Goal: Obtain resource: Download file/media

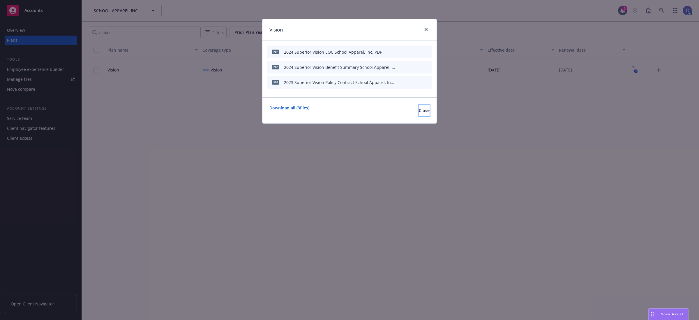
click at [419, 111] on span "Close" at bounding box center [424, 111] width 11 height 6
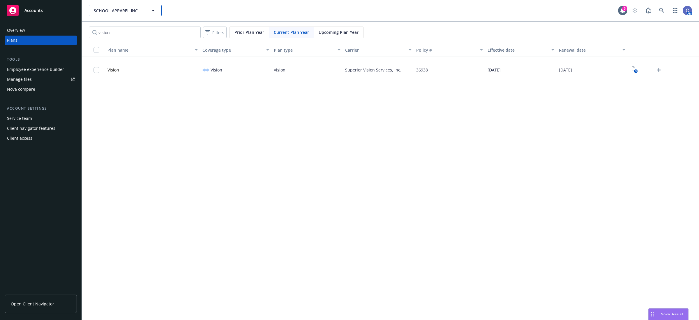
click at [152, 9] on icon "button" at bounding box center [153, 10] width 7 height 7
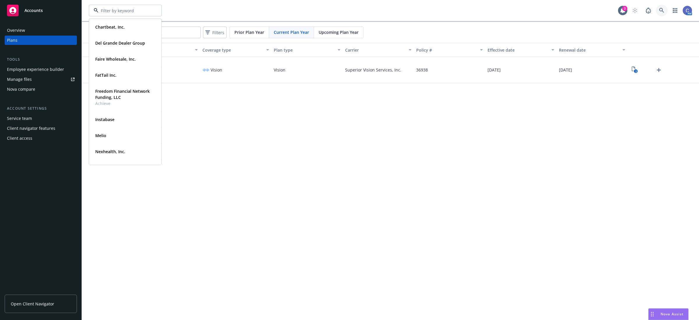
click at [659, 10] on link at bounding box center [662, 11] width 12 height 12
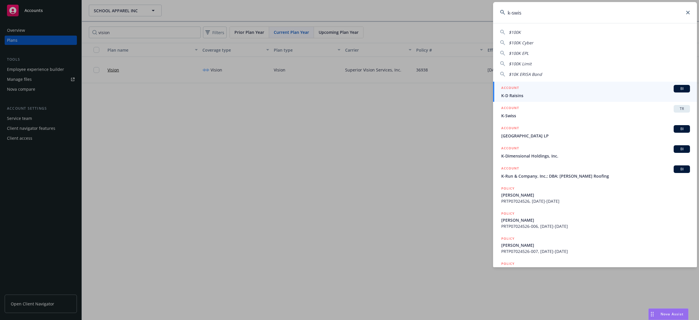
type input "k-swiss"
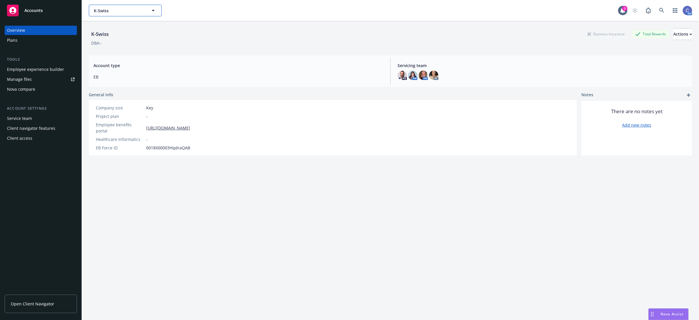
click at [137, 13] on span "K-Swiss" at bounding box center [119, 11] width 50 height 6
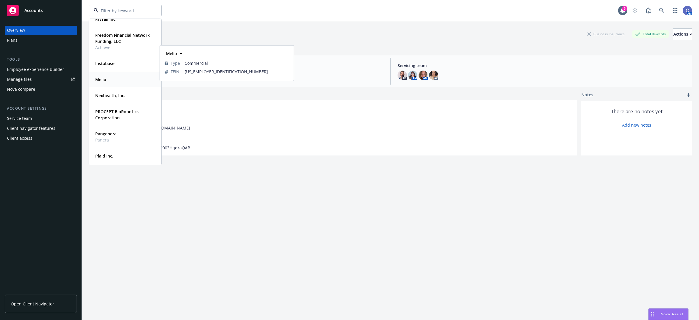
scroll to position [73, 0]
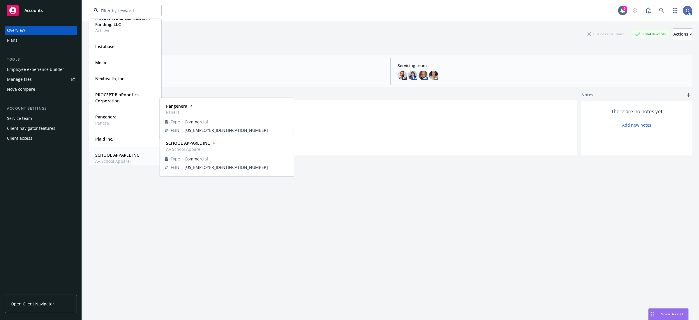
click at [114, 155] on strong "SCHOOL APPAREL INC" at bounding box center [117, 155] width 44 height 6
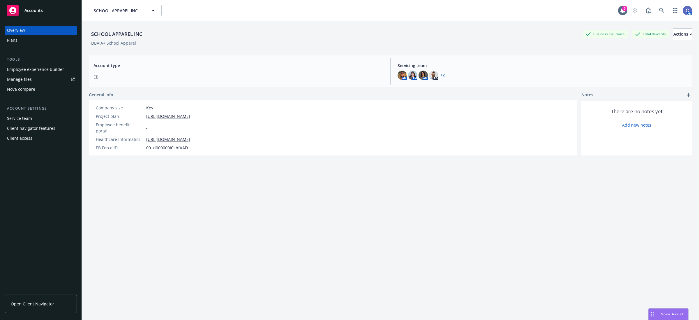
click at [29, 38] on div "Plans" at bounding box center [41, 40] width 68 height 9
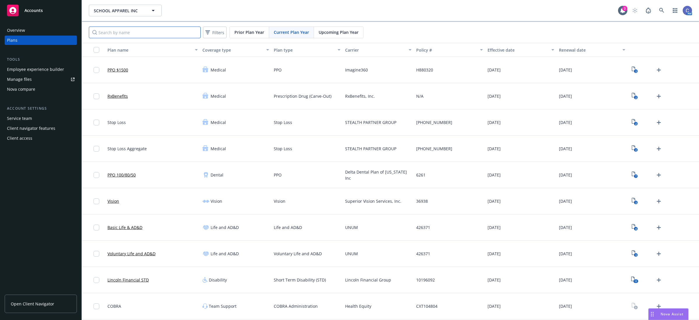
click at [155, 31] on input "Search by name" at bounding box center [145, 33] width 112 height 12
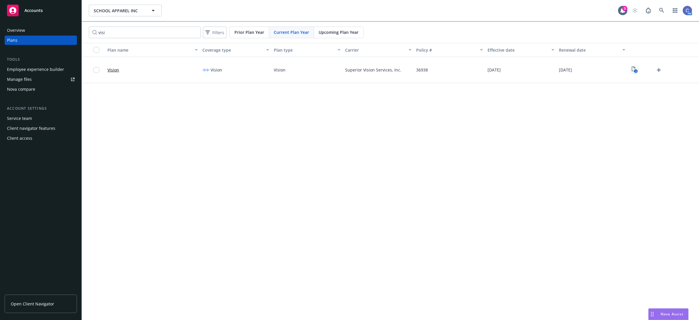
click at [630, 70] on link "3" at bounding box center [634, 69] width 9 height 9
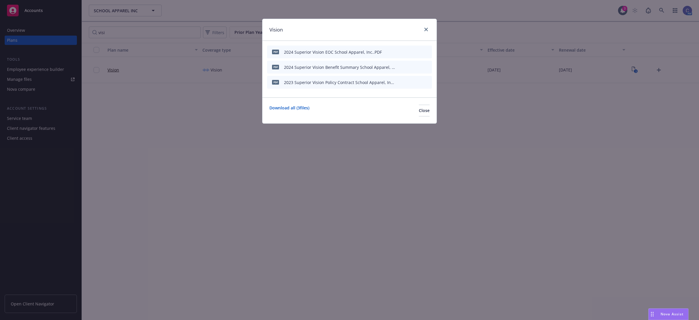
click at [408, 52] on icon "download file" at bounding box center [408, 50] width 4 height 3
drag, startPoint x: 427, startPoint y: 115, endPoint x: 344, endPoint y: 90, distance: 85.9
click at [426, 114] on button "Close" at bounding box center [424, 111] width 11 height 12
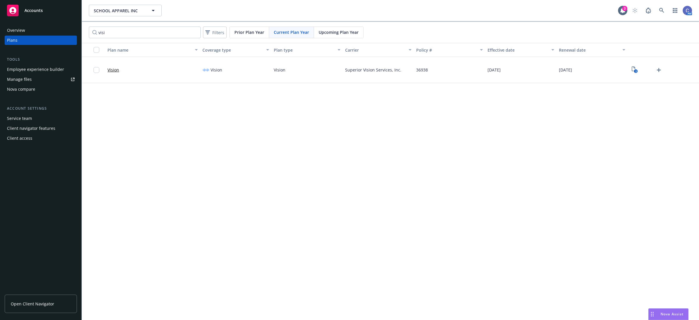
drag, startPoint x: 107, startPoint y: 25, endPoint x: 112, endPoint y: 31, distance: 7.8
click at [107, 25] on div "visi Filters Prior Plan Year Current Plan Year Upcoming Plan Year" at bounding box center [390, 32] width 617 height 21
drag, startPoint x: 112, startPoint y: 31, endPoint x: 37, endPoint y: 27, distance: 75.3
click at [37, 27] on div "Accounts Overview Plans Tools Employee experience builder Manage files Nova com…" at bounding box center [349, 160] width 699 height 320
type input "lincol"
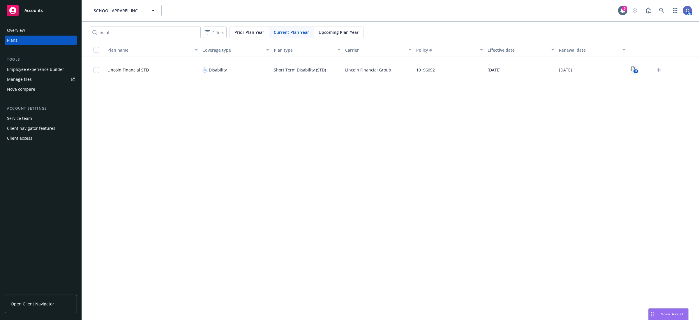
click at [636, 71] on text "11" at bounding box center [636, 71] width 3 height 4
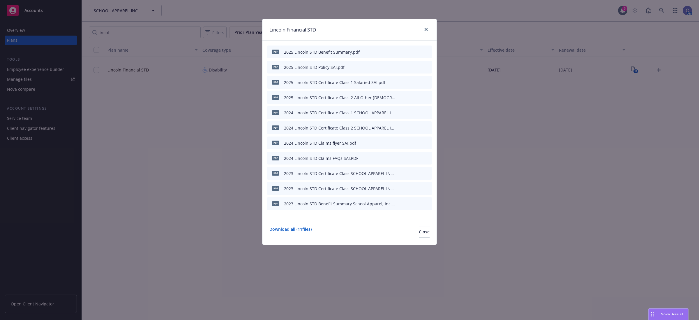
click at [418, 52] on icon "preview file" at bounding box center [417, 52] width 5 height 4
click at [426, 31] on icon "close" at bounding box center [425, 29] width 3 height 3
